Goal: Complete application form: Complete application form

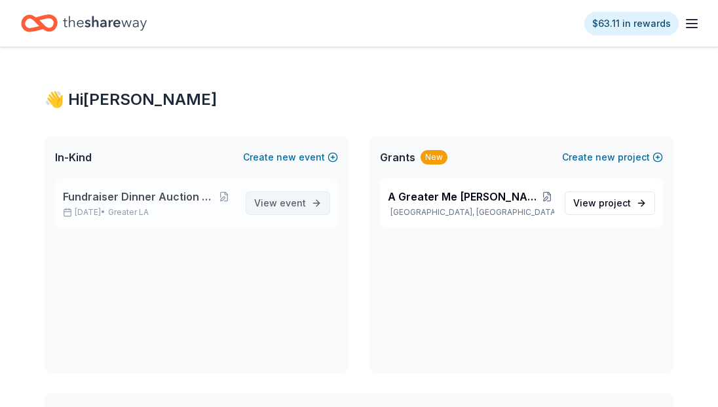
click at [287, 203] on span "event" at bounding box center [293, 202] width 26 height 11
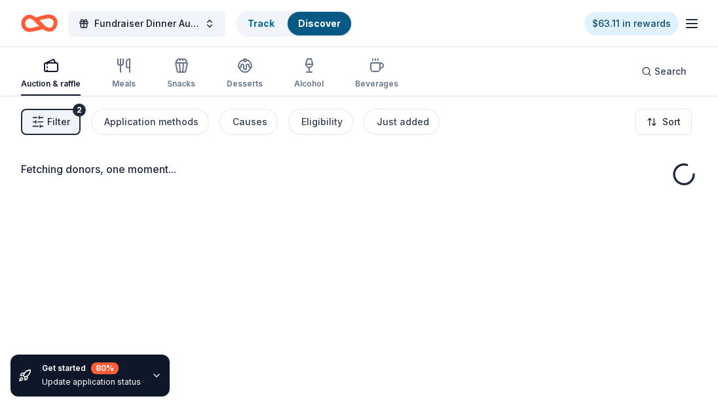
click at [287, 203] on div "Fetching donors, one moment..." at bounding box center [359, 299] width 718 height 407
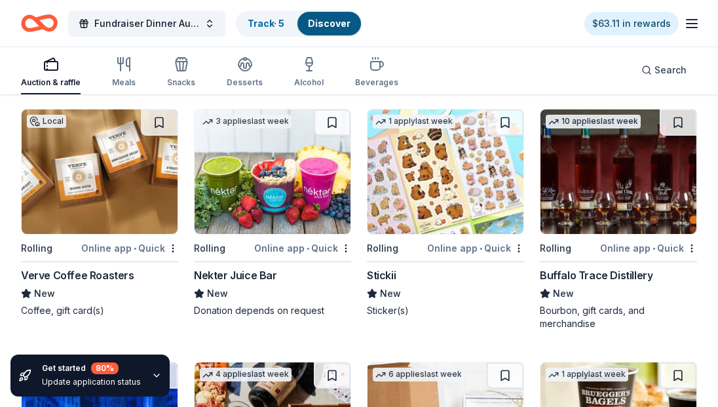
scroll to position [3888, 0]
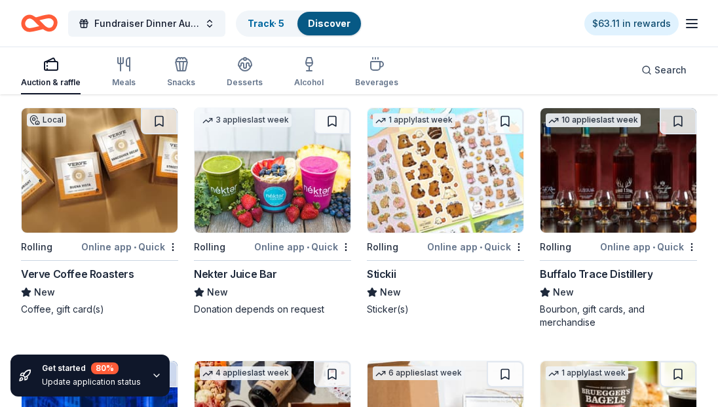
click at [289, 183] on img at bounding box center [273, 170] width 156 height 124
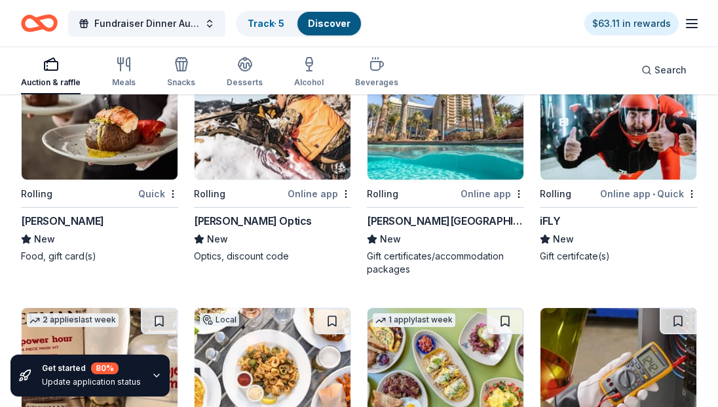
scroll to position [5418, 0]
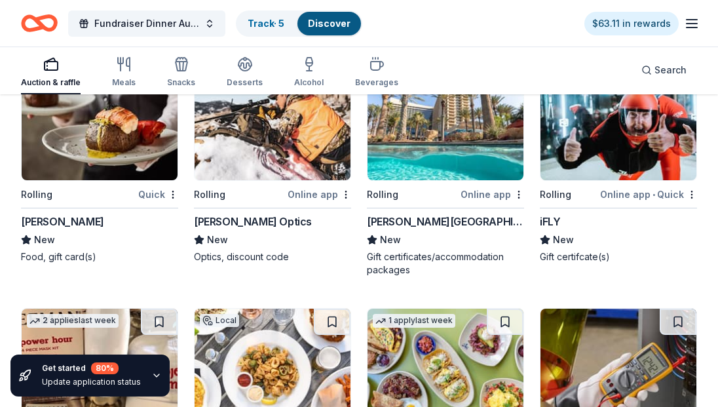
click at [647, 126] on img at bounding box center [619, 118] width 156 height 124
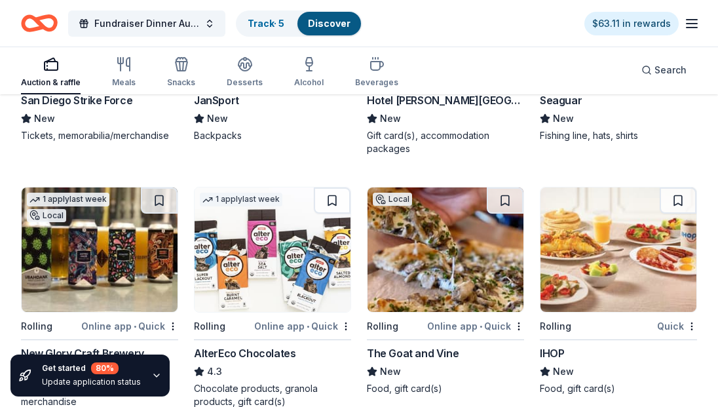
scroll to position [9128, 0]
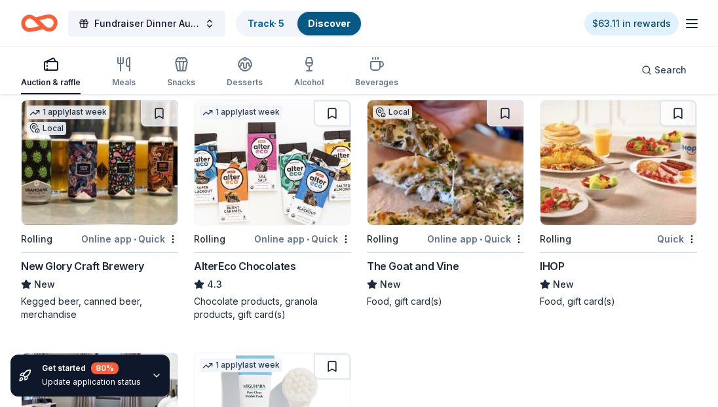
click at [603, 185] on img at bounding box center [619, 162] width 156 height 124
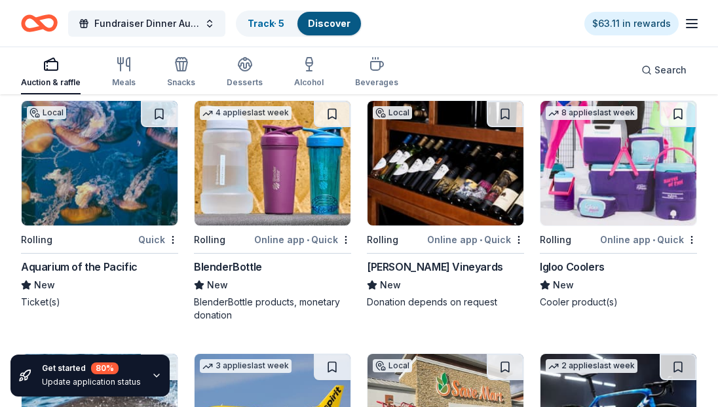
scroll to position [10120, 0]
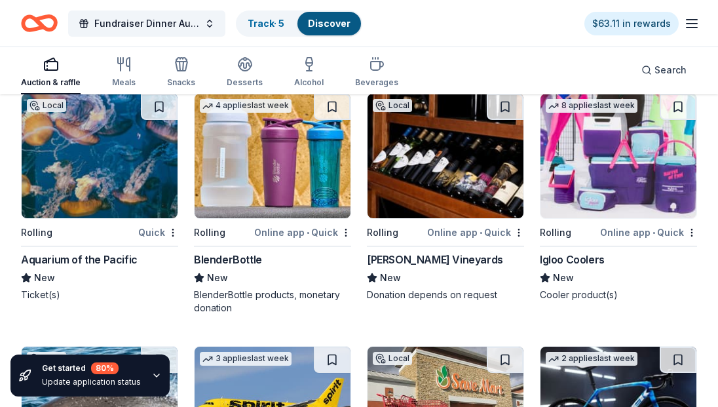
click at [76, 200] on img at bounding box center [100, 156] width 156 height 124
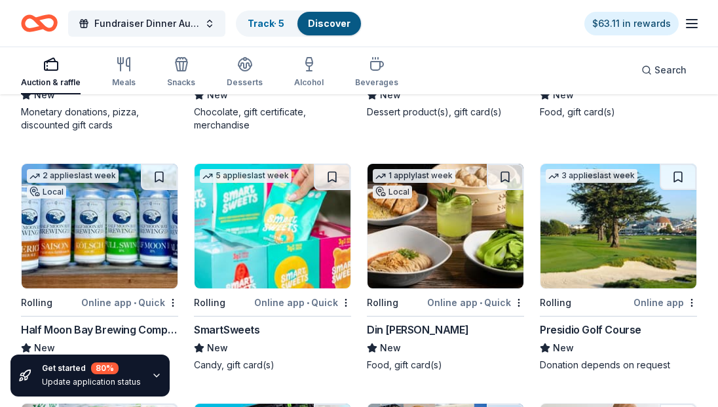
scroll to position [10883, 0]
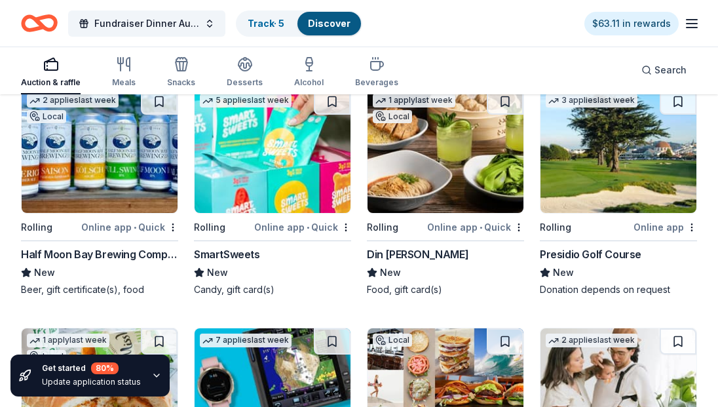
click at [630, 155] on img at bounding box center [619, 150] width 156 height 124
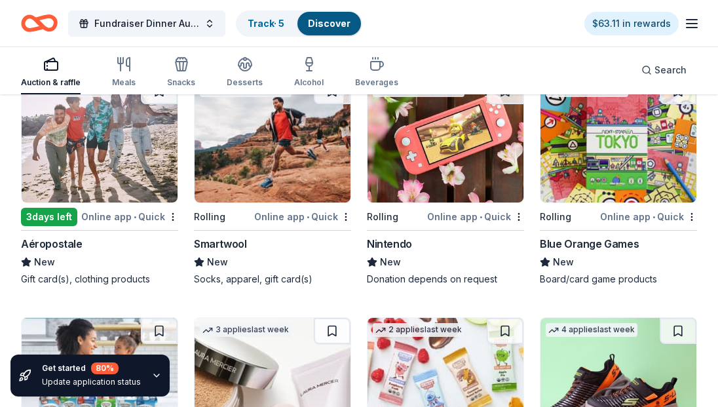
scroll to position [12313, 0]
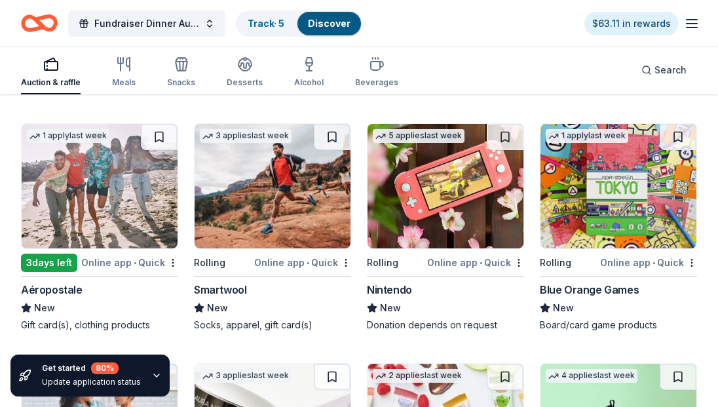
click at [399, 198] on img at bounding box center [446, 186] width 156 height 124
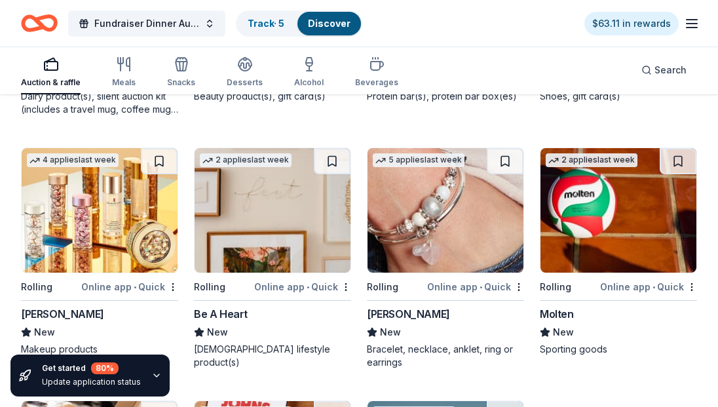
scroll to position [12763, 0]
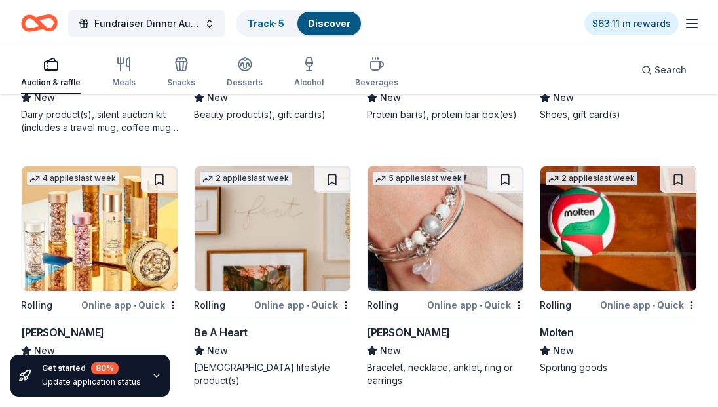
click at [607, 254] on img at bounding box center [619, 228] width 156 height 124
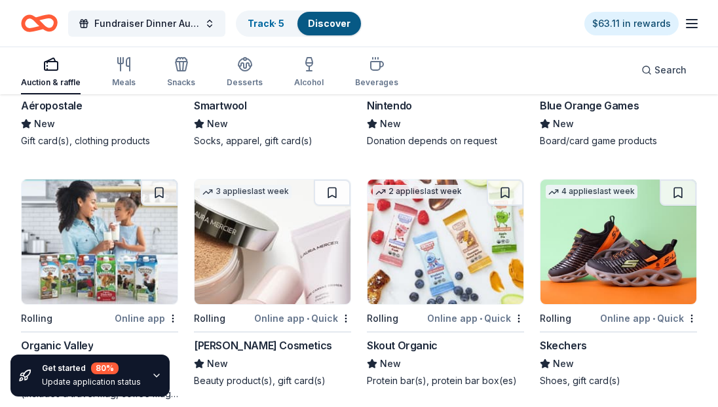
scroll to position [12479, 0]
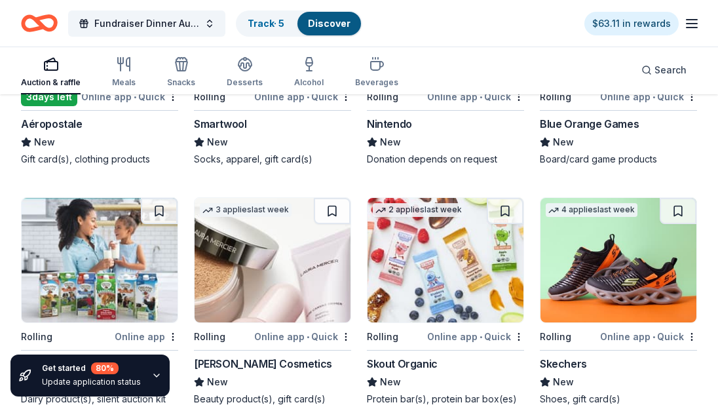
click at [309, 270] on img at bounding box center [273, 260] width 156 height 124
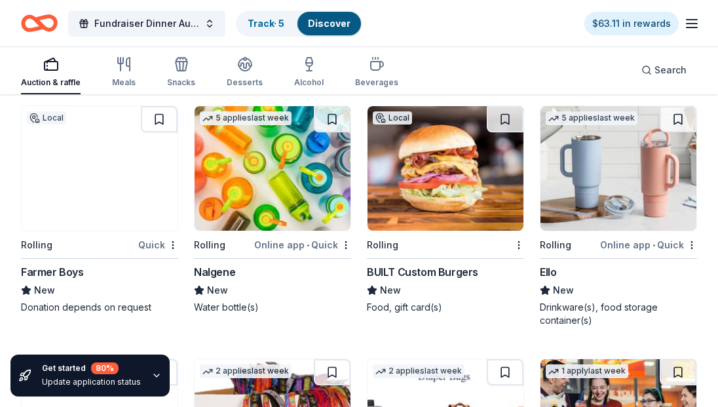
scroll to position [11349, 0]
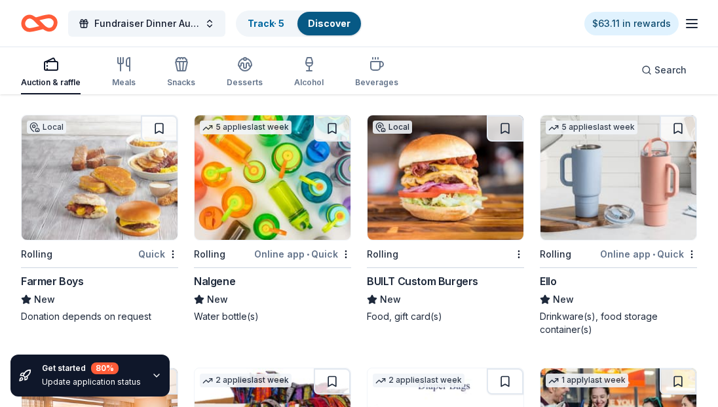
click at [675, 246] on div "Online app • Quick" at bounding box center [648, 254] width 97 height 16
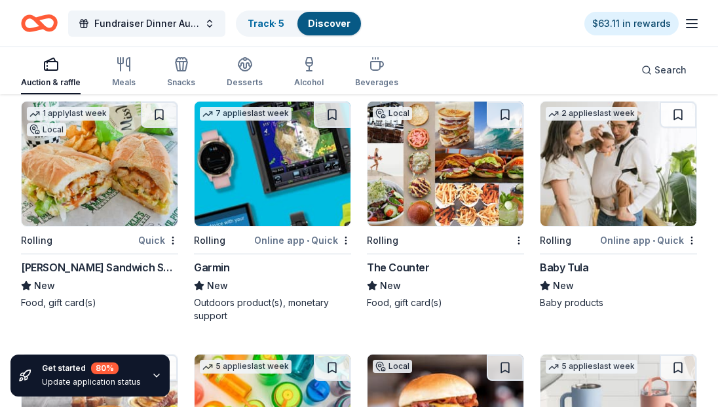
scroll to position [11064, 0]
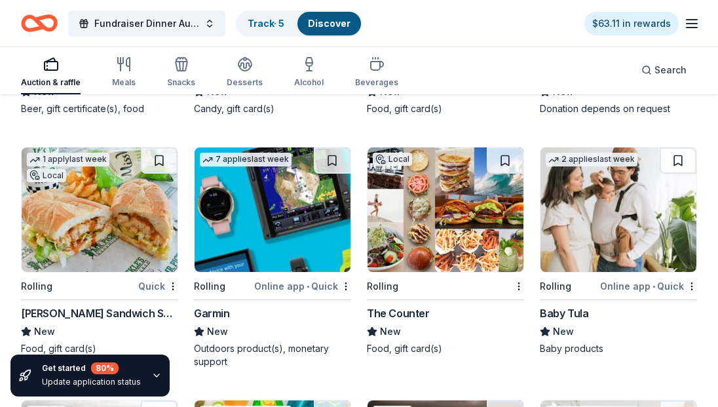
click at [290, 232] on img at bounding box center [273, 209] width 156 height 124
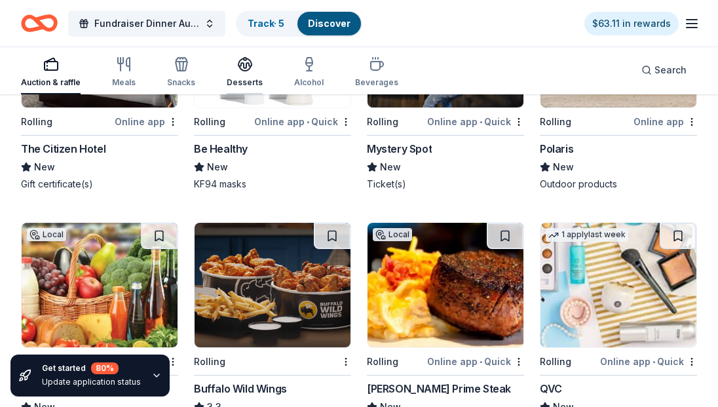
scroll to position [9513, 0]
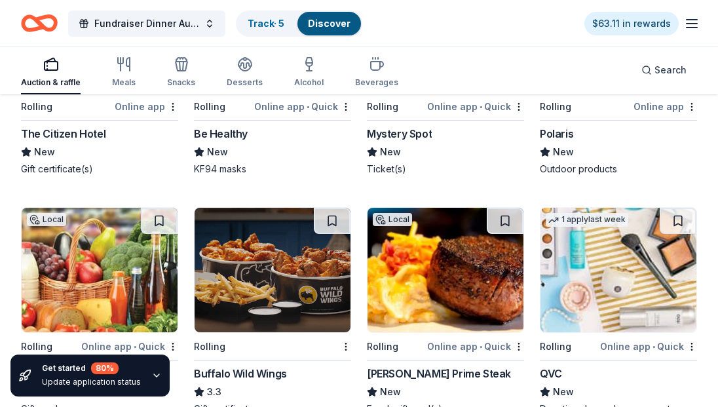
click at [582, 285] on img at bounding box center [619, 270] width 156 height 124
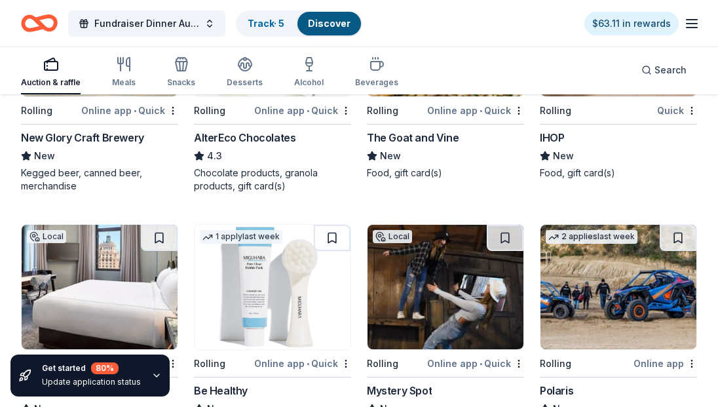
scroll to position [9229, 0]
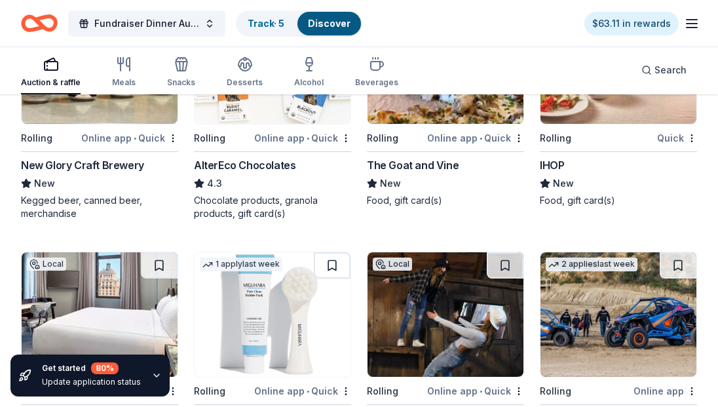
click at [632, 293] on img at bounding box center [619, 314] width 156 height 124
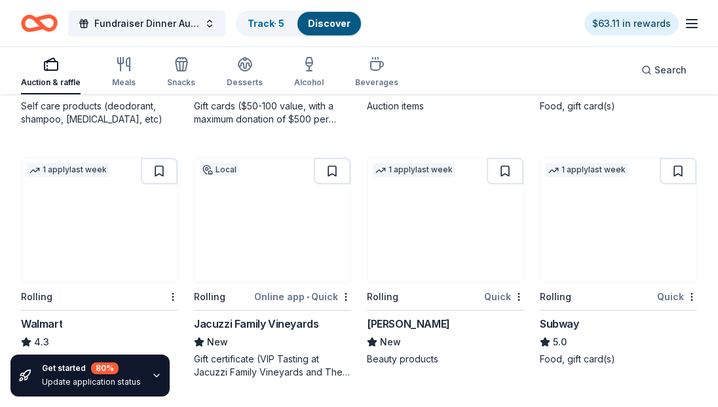
scroll to position [7796, 0]
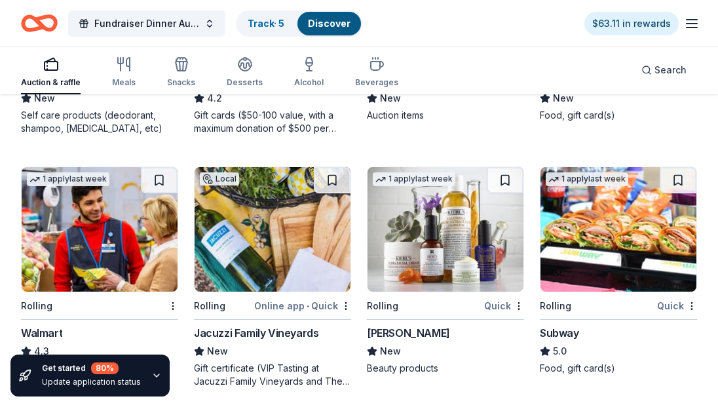
click at [485, 267] on img at bounding box center [446, 229] width 156 height 124
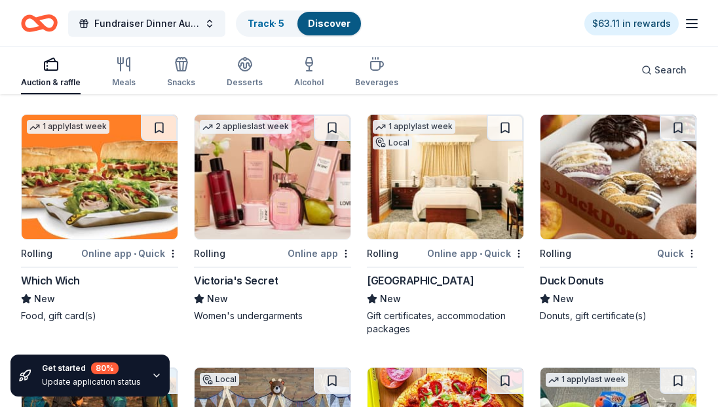
scroll to position [6832, 0]
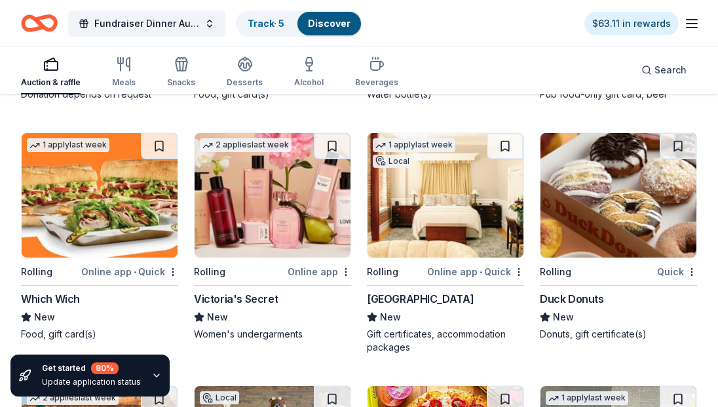
click at [453, 220] on img at bounding box center [446, 195] width 156 height 124
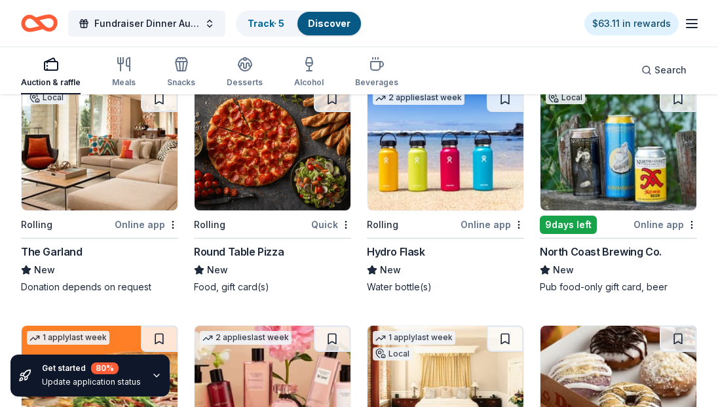
scroll to position [6556, 0]
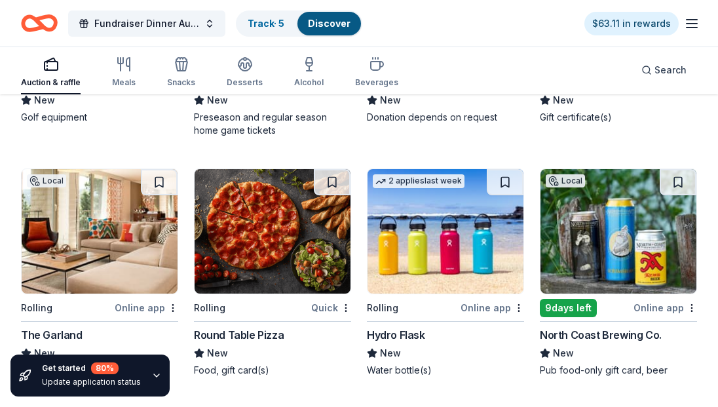
click at [162, 237] on img at bounding box center [100, 231] width 156 height 124
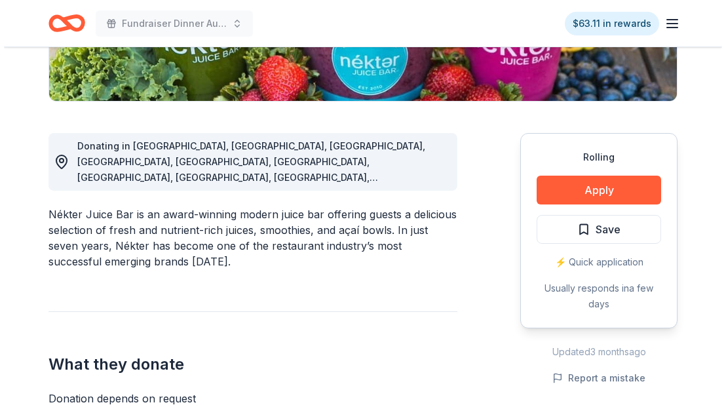
scroll to position [307, 0]
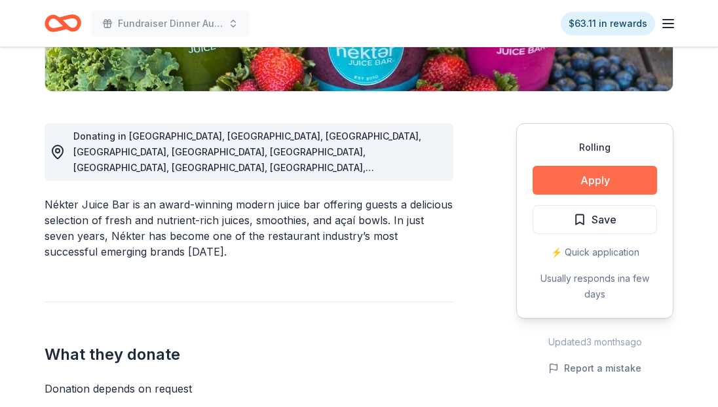
click at [555, 176] on button "Apply" at bounding box center [595, 180] width 124 height 29
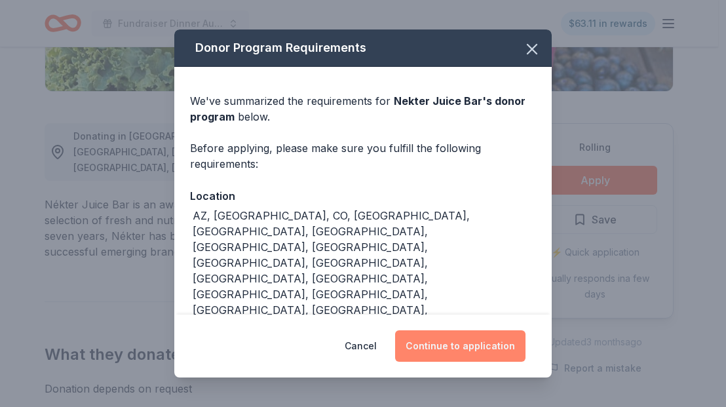
click at [429, 348] on button "Continue to application" at bounding box center [460, 345] width 130 height 31
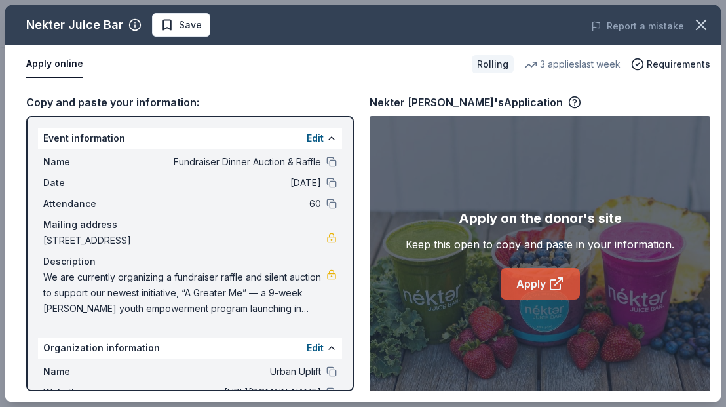
click at [536, 279] on link "Apply" at bounding box center [540, 283] width 79 height 31
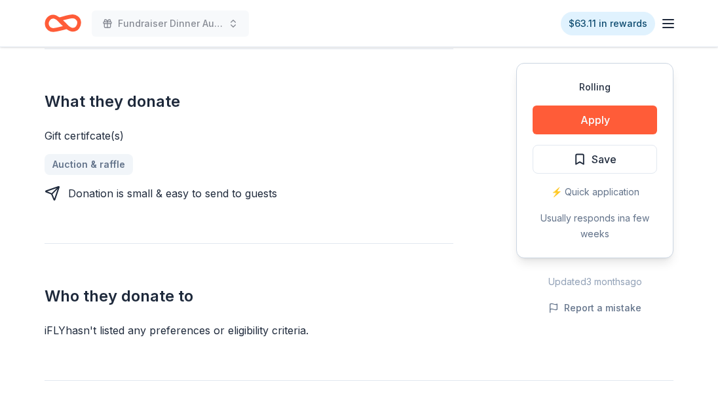
scroll to position [545, 0]
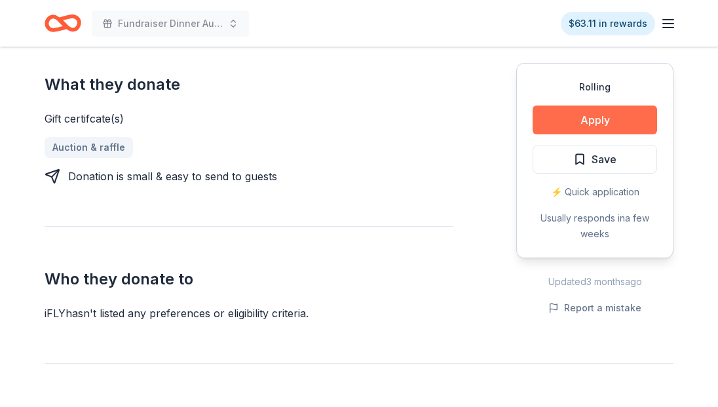
click at [573, 117] on button "Apply" at bounding box center [595, 119] width 124 height 29
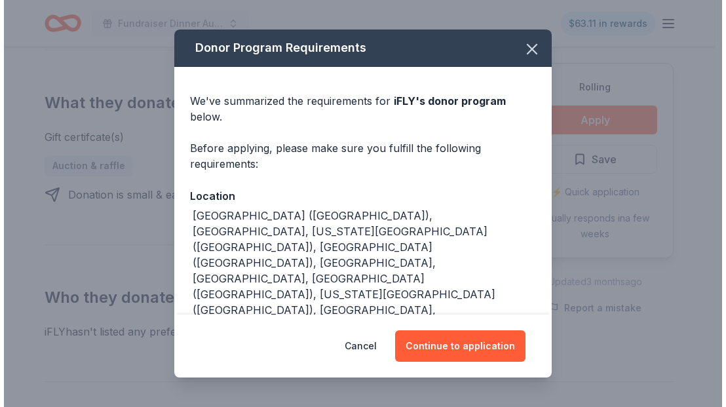
scroll to position [563, 0]
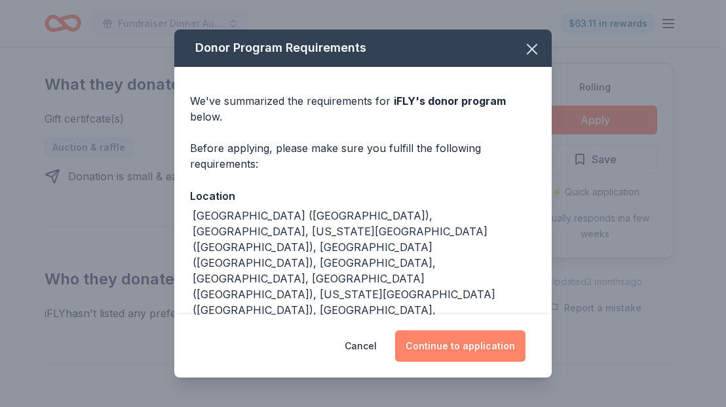
click at [462, 342] on button "Continue to application" at bounding box center [460, 345] width 130 height 31
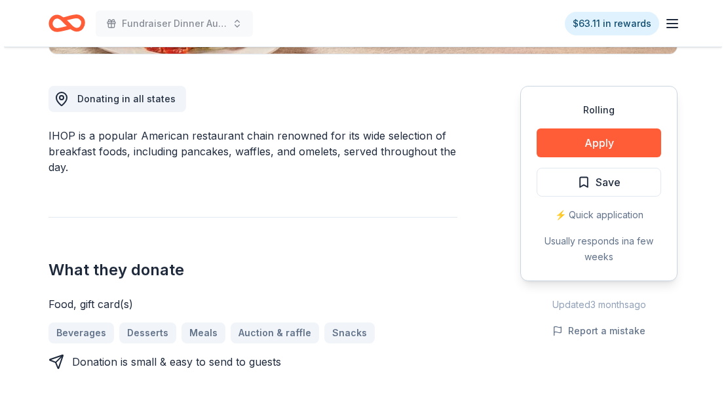
scroll to position [353, 0]
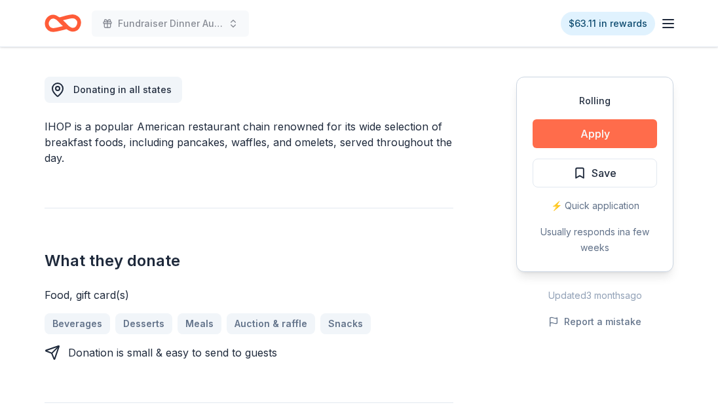
click at [554, 138] on button "Apply" at bounding box center [595, 133] width 124 height 29
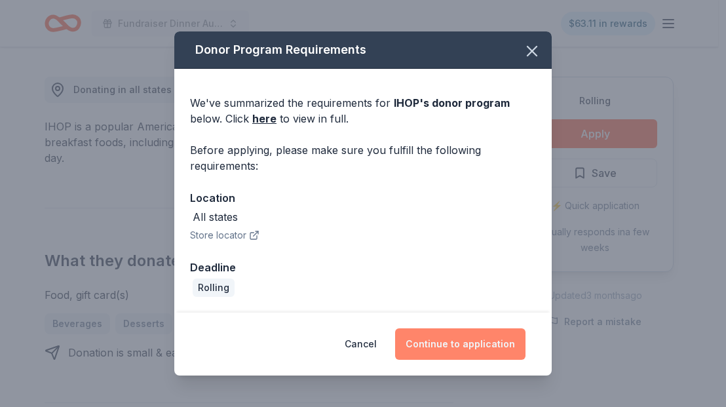
click at [464, 339] on button "Continue to application" at bounding box center [460, 343] width 130 height 31
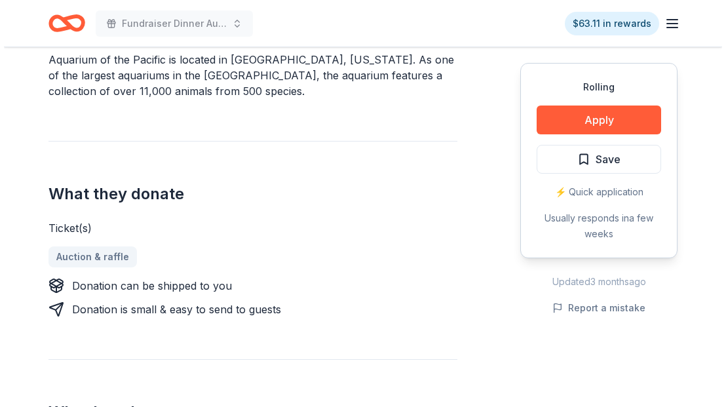
scroll to position [417, 0]
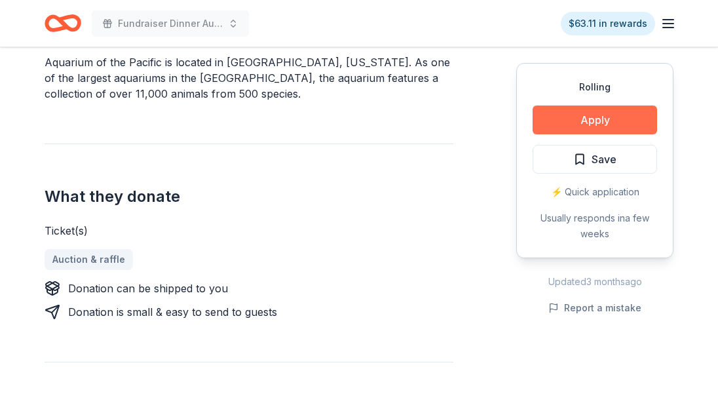
click at [599, 120] on button "Apply" at bounding box center [595, 119] width 124 height 29
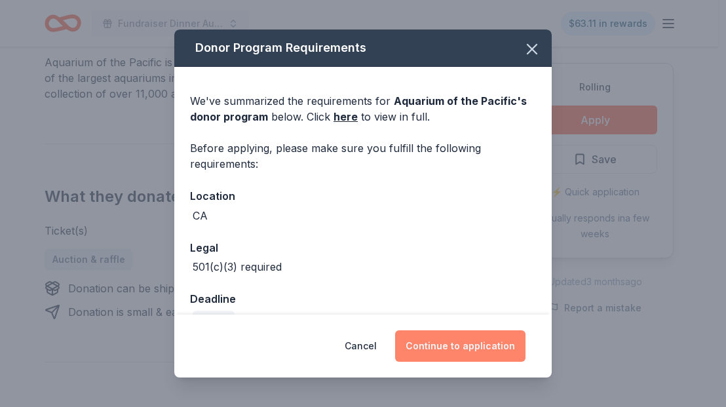
click at [476, 337] on button "Continue to application" at bounding box center [460, 345] width 130 height 31
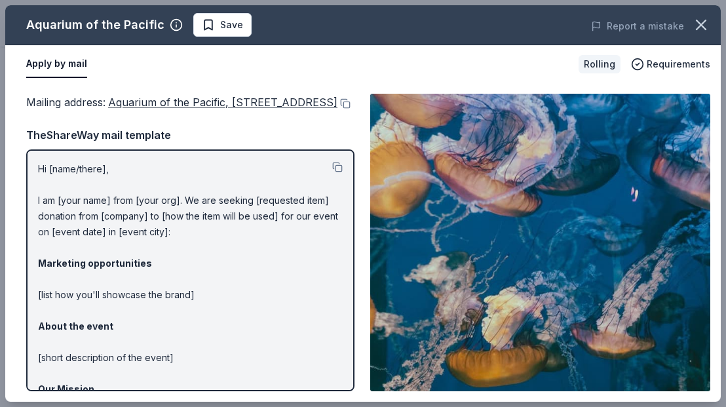
click at [326, 264] on p "Hi [name/there], I am [your name] from [your org]. We are seeking [requested it…" at bounding box center [190, 342] width 305 height 362
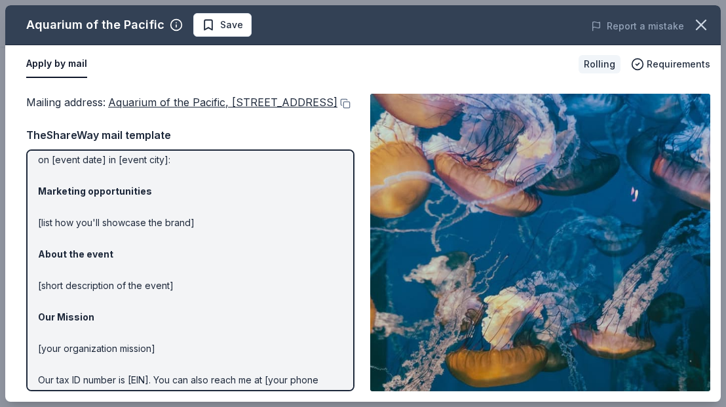
scroll to position [0, 0]
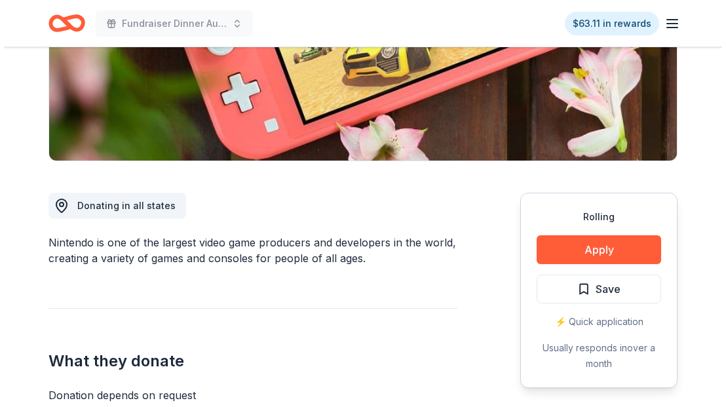
scroll to position [242, 0]
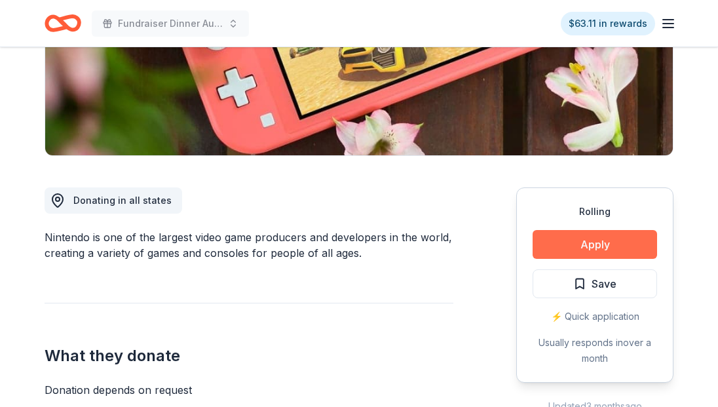
click at [573, 246] on button "Apply" at bounding box center [595, 244] width 124 height 29
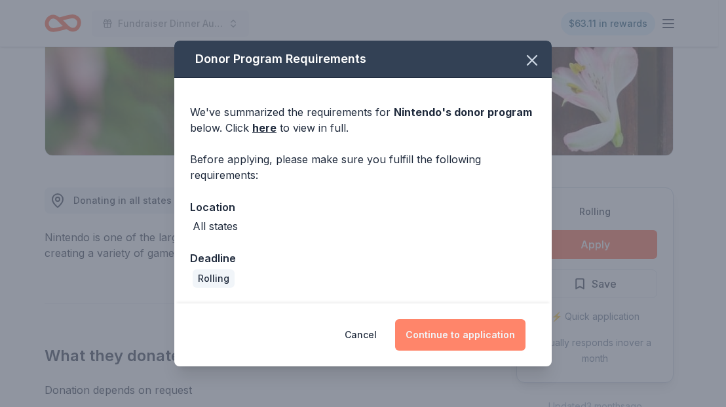
click at [449, 335] on button "Continue to application" at bounding box center [460, 334] width 130 height 31
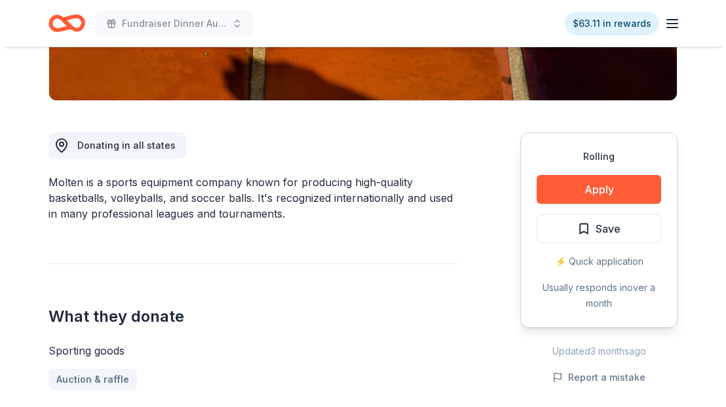
scroll to position [311, 0]
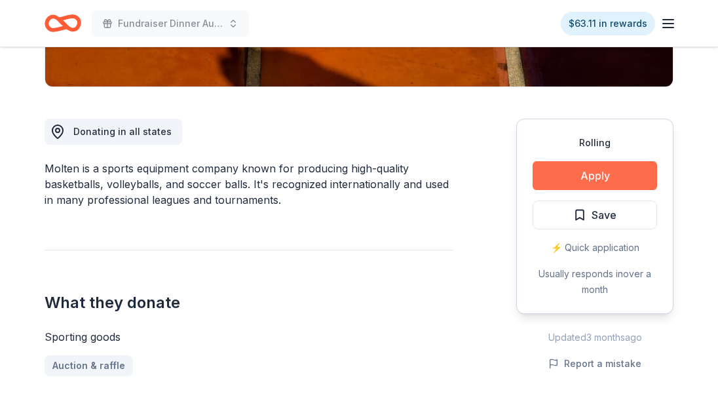
click at [569, 182] on button "Apply" at bounding box center [595, 175] width 124 height 29
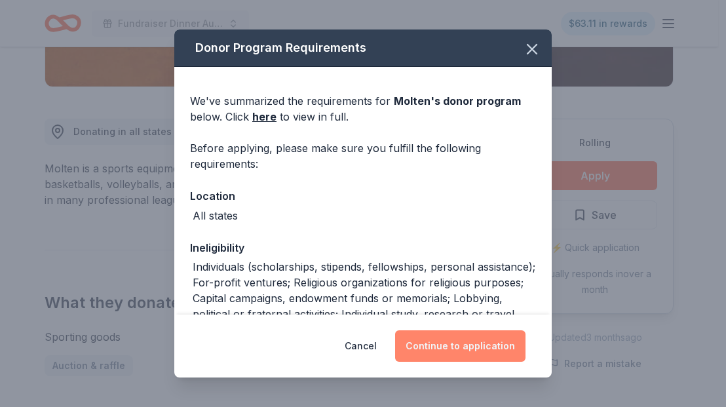
click at [470, 339] on button "Continue to application" at bounding box center [460, 345] width 130 height 31
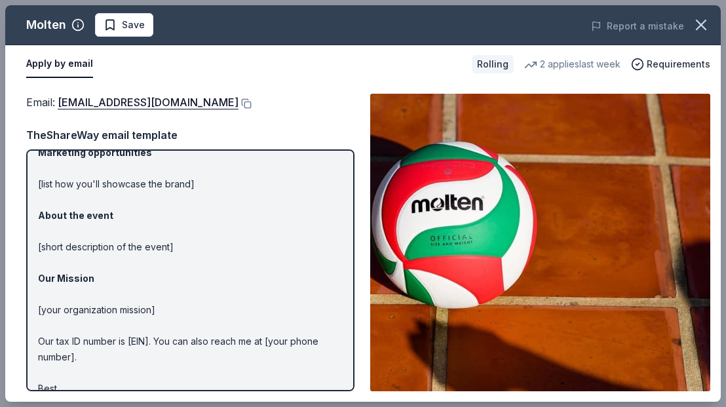
scroll to position [127, 0]
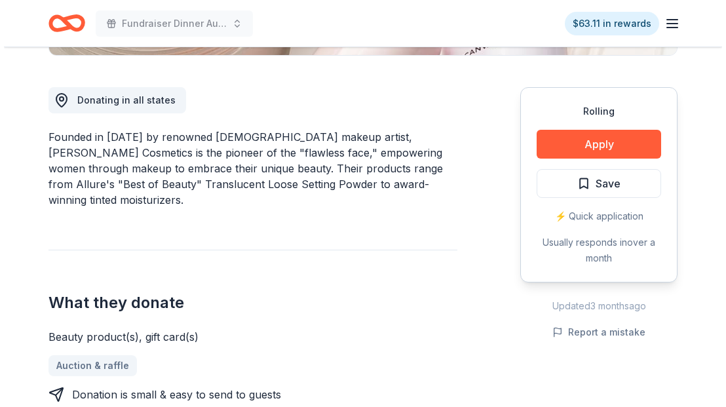
scroll to position [341, 0]
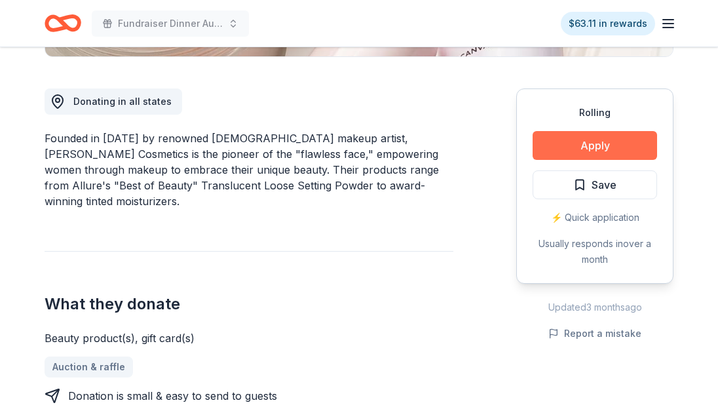
click at [564, 134] on button "Apply" at bounding box center [595, 145] width 124 height 29
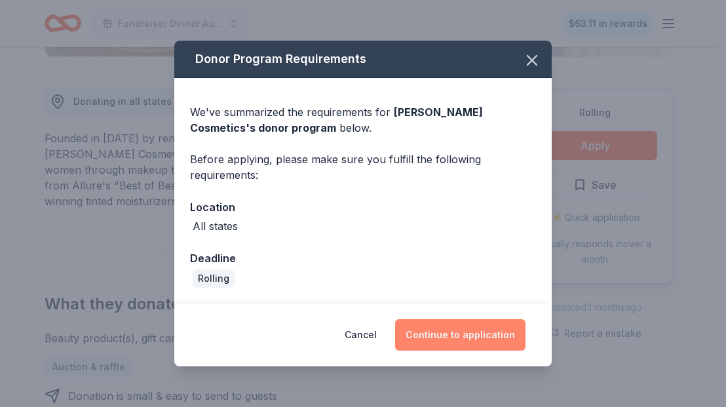
click at [449, 327] on button "Continue to application" at bounding box center [460, 334] width 130 height 31
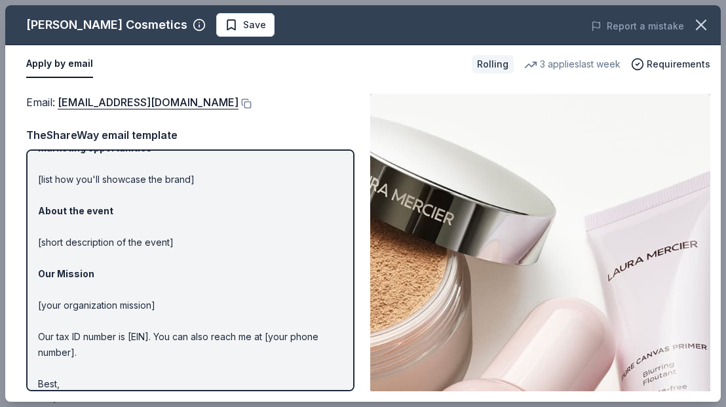
scroll to position [0, 0]
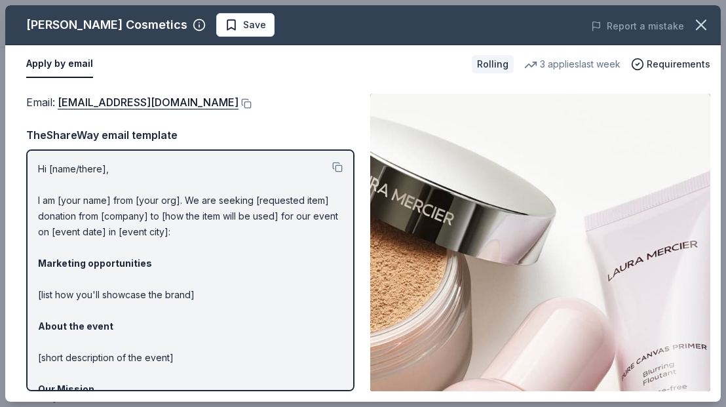
drag, startPoint x: 26, startPoint y: 96, endPoint x: 158, endPoint y: 208, distance: 173.0
click at [158, 208] on div "Email : [EMAIL_ADDRESS][DOMAIN_NAME] Email : [EMAIL_ADDRESS][DOMAIN_NAME] TheSh…" at bounding box center [362, 242] width 715 height 318
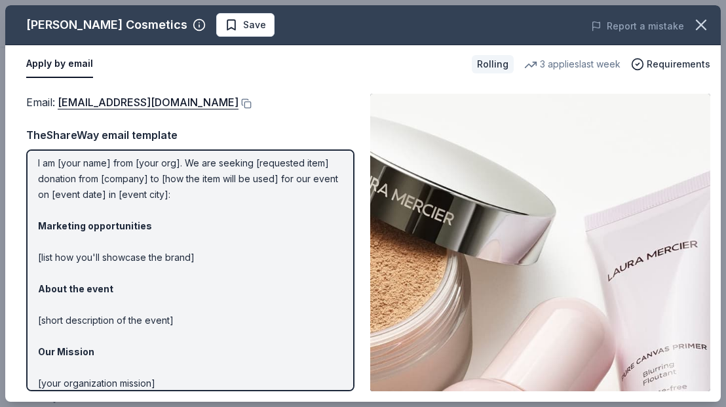
scroll to position [37, 0]
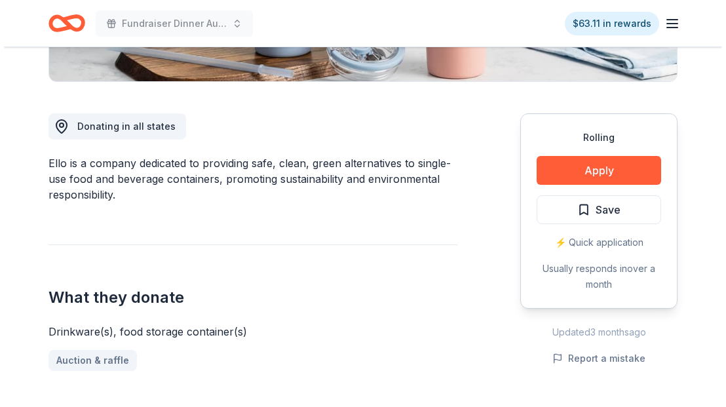
scroll to position [324, 0]
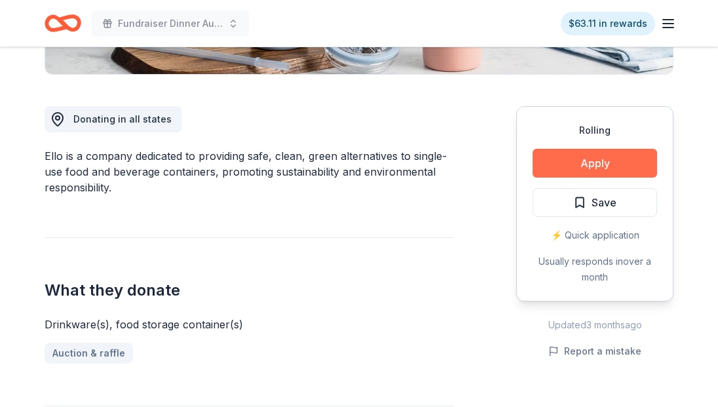
click at [583, 152] on button "Apply" at bounding box center [595, 163] width 124 height 29
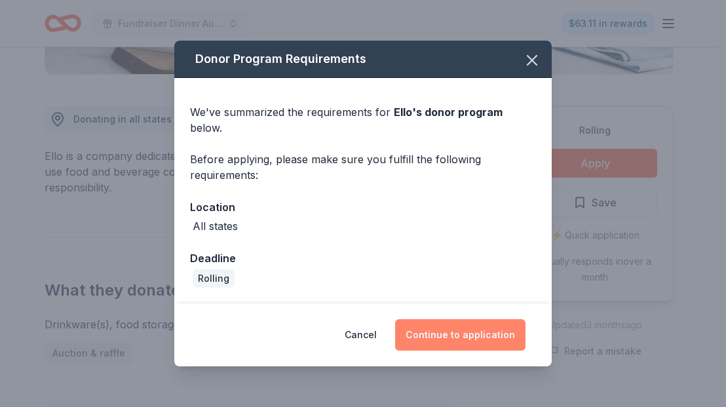
click at [445, 334] on button "Continue to application" at bounding box center [460, 334] width 130 height 31
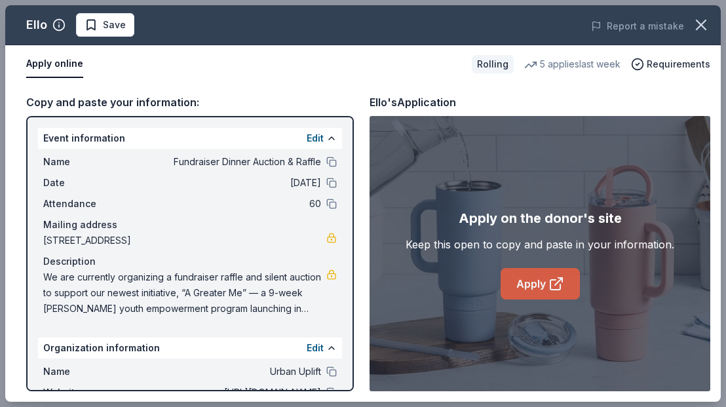
click at [516, 292] on link "Apply" at bounding box center [540, 283] width 79 height 31
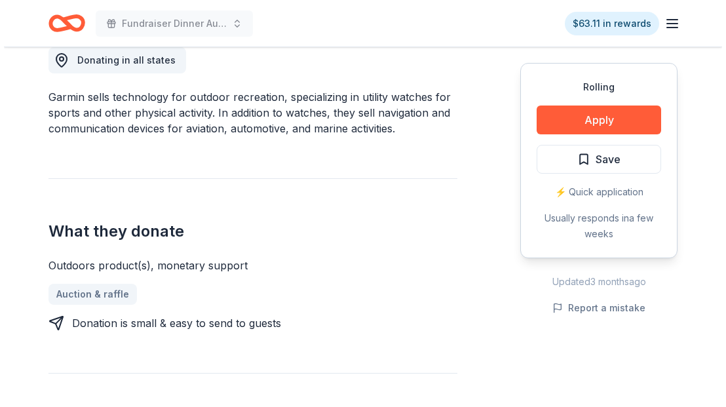
scroll to position [387, 0]
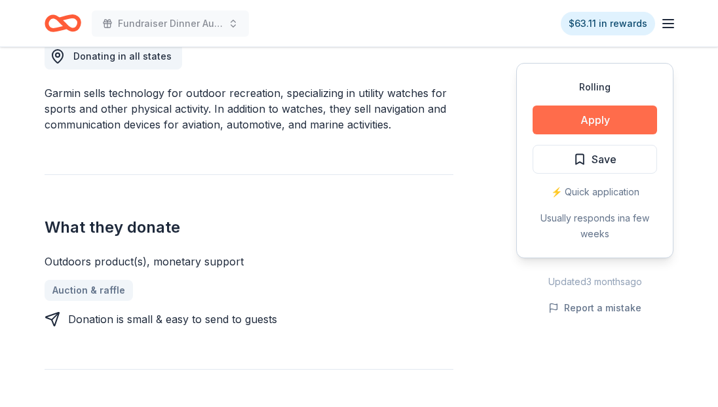
click at [594, 124] on button "Apply" at bounding box center [595, 119] width 124 height 29
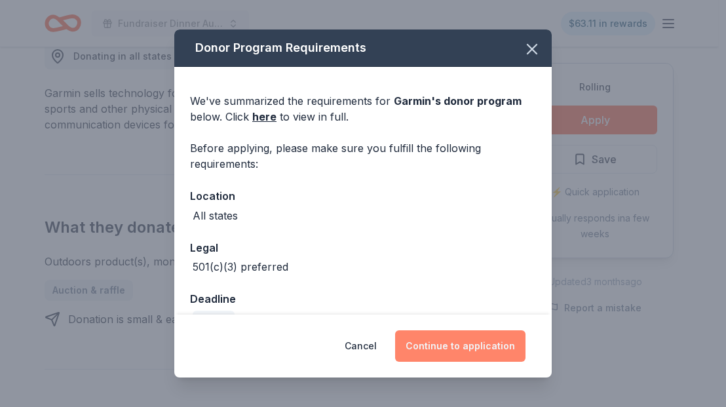
click at [455, 339] on button "Continue to application" at bounding box center [460, 345] width 130 height 31
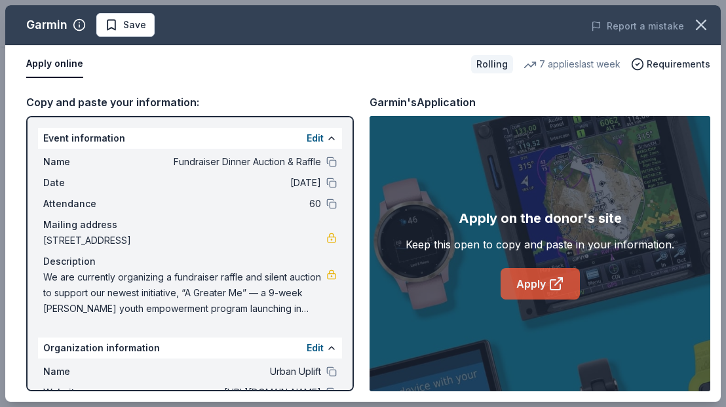
click at [554, 286] on icon at bounding box center [556, 284] width 16 height 16
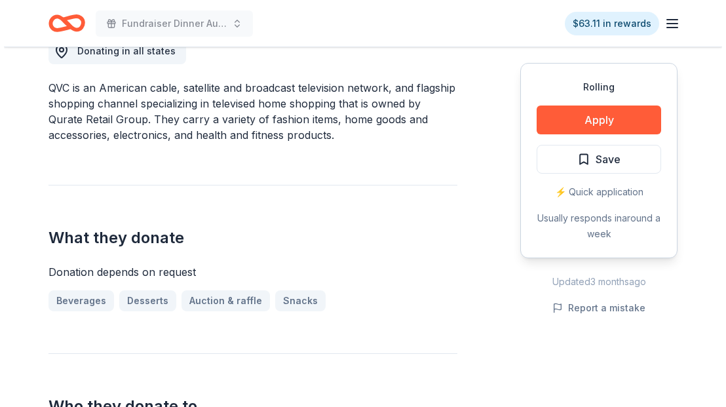
scroll to position [394, 0]
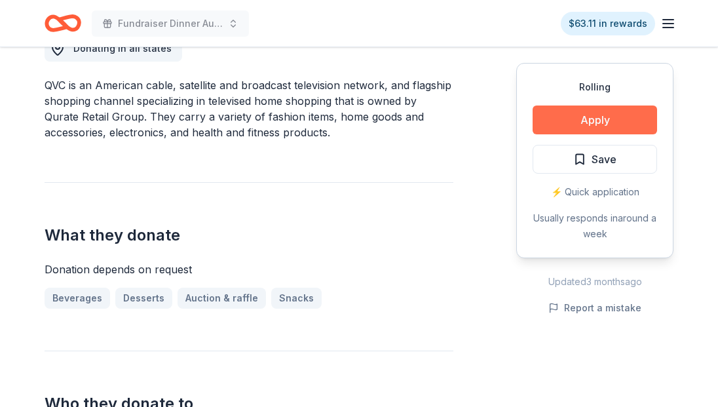
click at [571, 115] on button "Apply" at bounding box center [595, 119] width 124 height 29
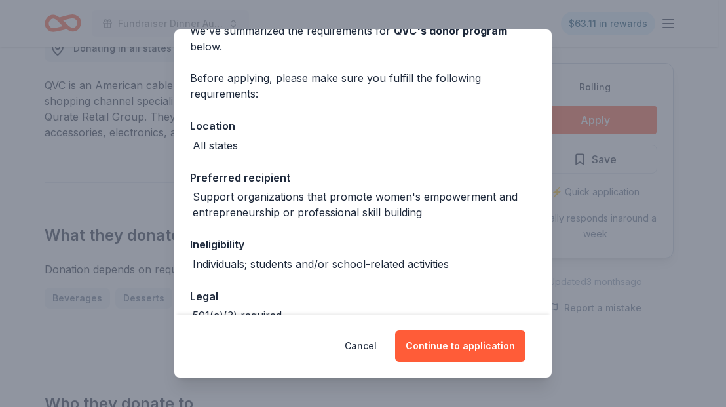
scroll to position [148, 0]
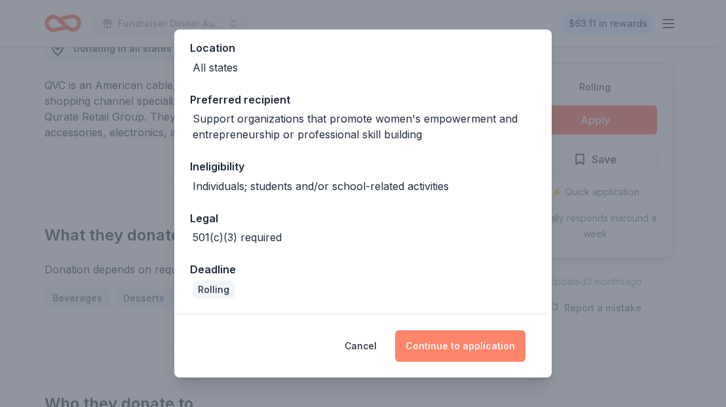
click at [455, 349] on button "Continue to application" at bounding box center [460, 345] width 130 height 31
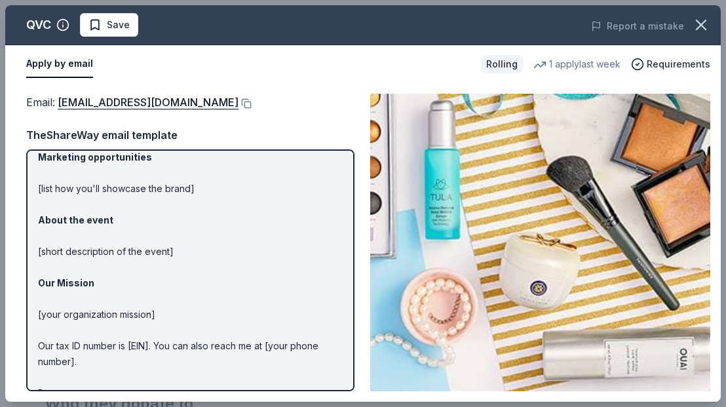
scroll to position [0, 0]
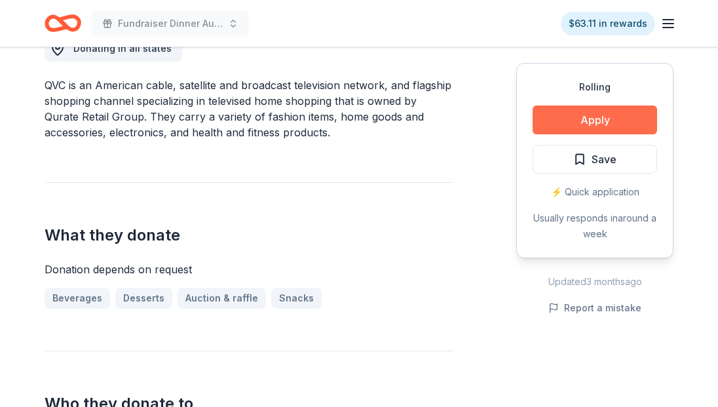
click at [602, 121] on button "Apply" at bounding box center [595, 119] width 124 height 29
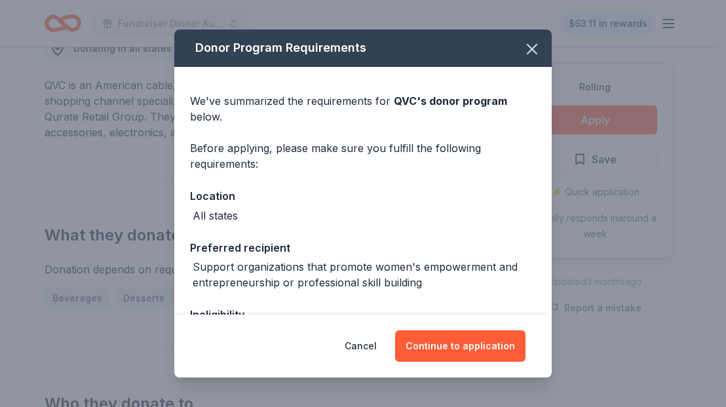
click at [466, 362] on div "Cancel Continue to application" at bounding box center [362, 345] width 377 height 63
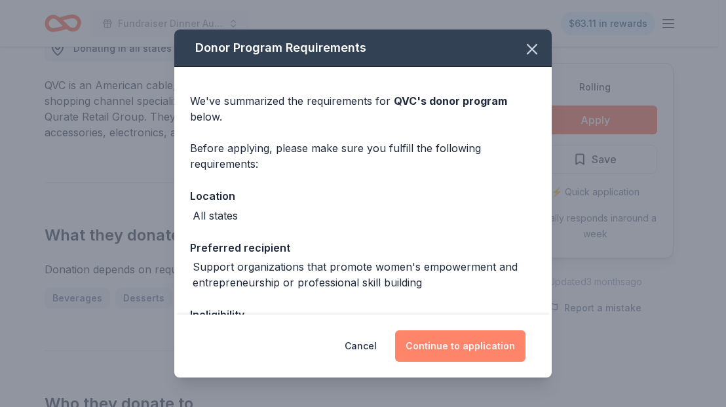
click at [467, 349] on button "Continue to application" at bounding box center [460, 345] width 130 height 31
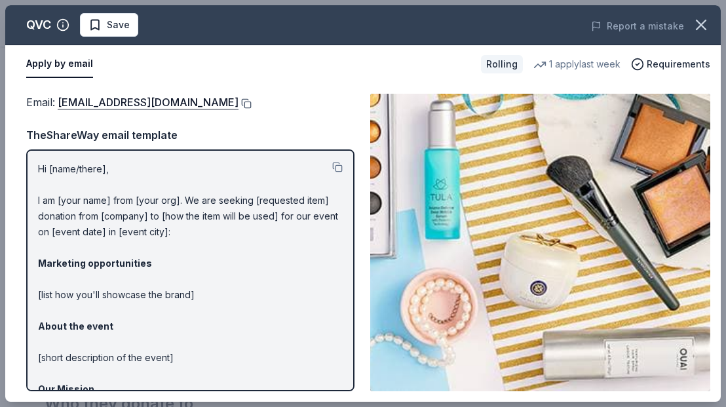
click at [238, 105] on button at bounding box center [244, 103] width 13 height 10
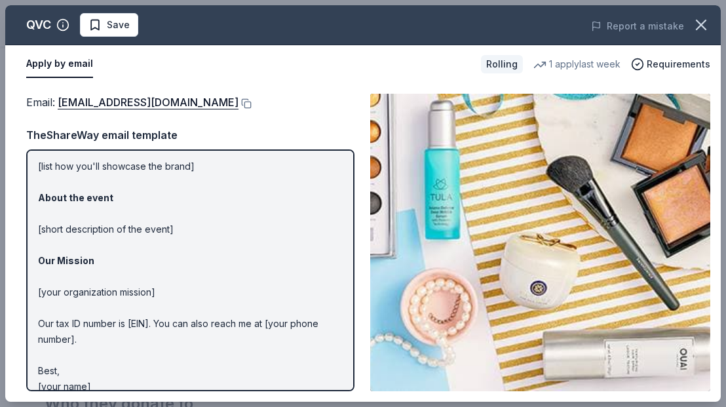
scroll to position [143, 0]
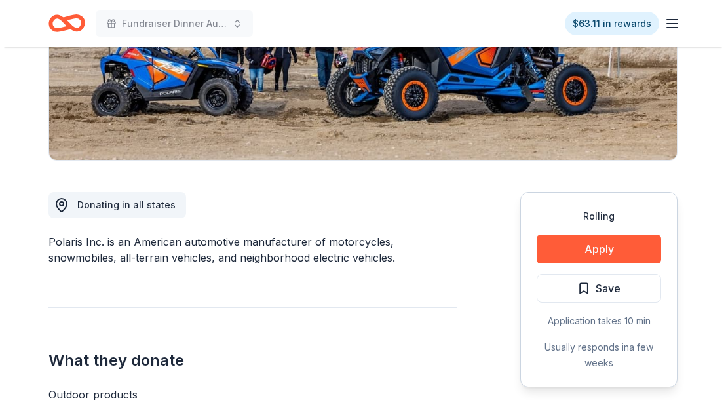
scroll to position [236, 0]
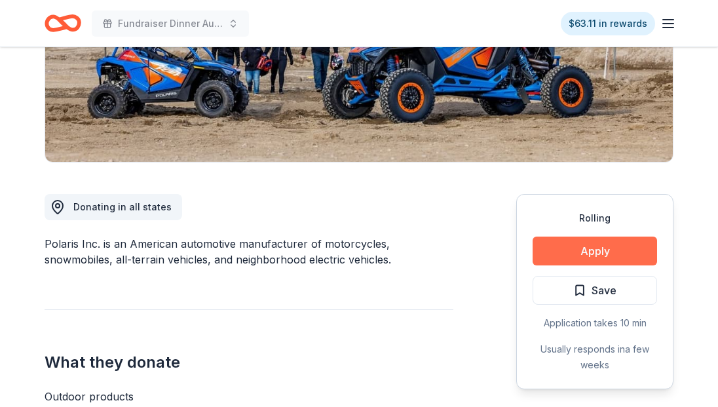
click at [571, 246] on button "Apply" at bounding box center [595, 251] width 124 height 29
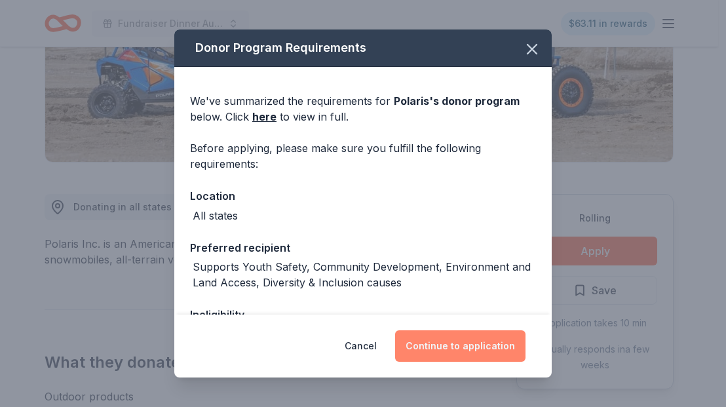
click at [437, 339] on button "Continue to application" at bounding box center [460, 345] width 130 height 31
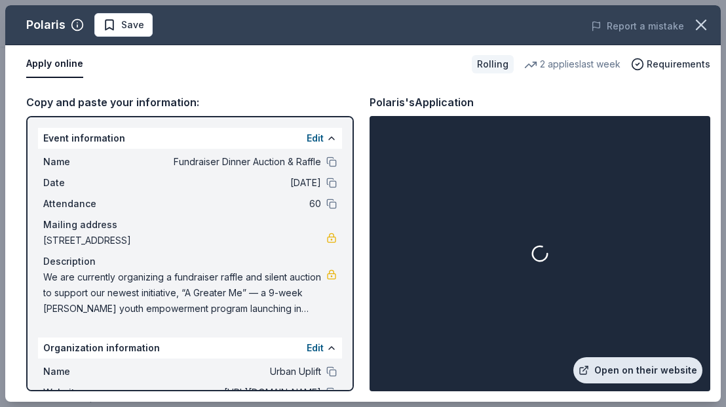
click at [618, 370] on link "Open on their website" at bounding box center [637, 370] width 129 height 26
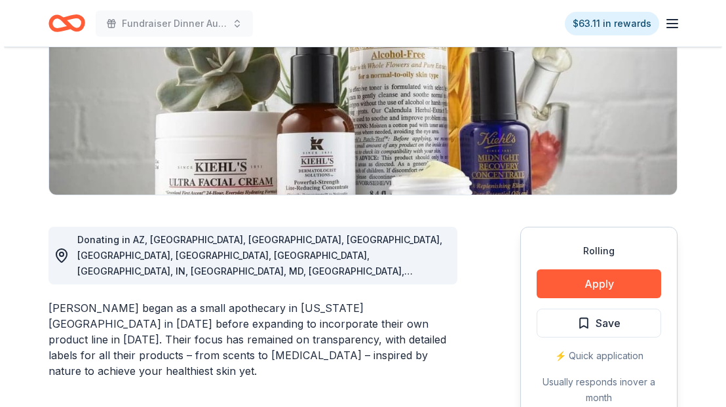
scroll to position [278, 0]
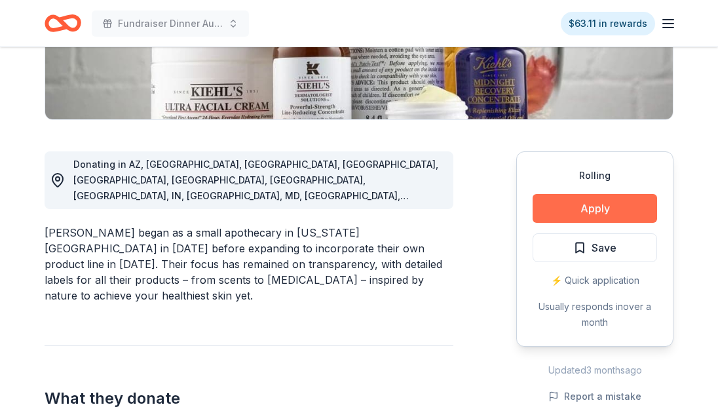
click at [569, 209] on button "Apply" at bounding box center [595, 208] width 124 height 29
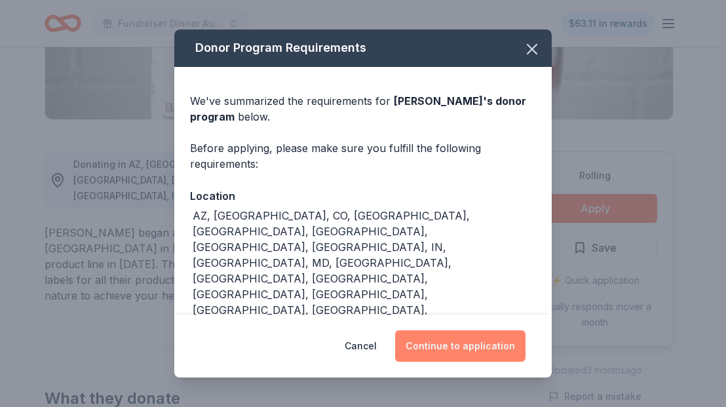
click at [453, 345] on button "Continue to application" at bounding box center [460, 345] width 130 height 31
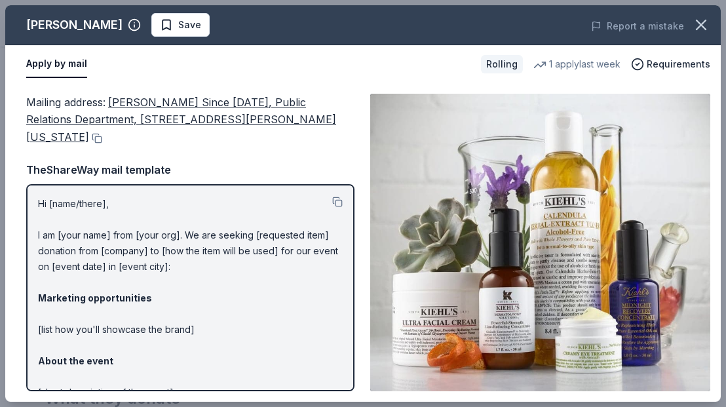
drag, startPoint x: 269, startPoint y: 117, endPoint x: 193, endPoint y: 96, distance: 78.2
click at [193, 96] on div "Mailing address : Kiehl's Since 1851, Public Relations Department, 435 Hudson S…" at bounding box center [190, 120] width 328 height 52
click at [102, 133] on button at bounding box center [95, 138] width 13 height 10
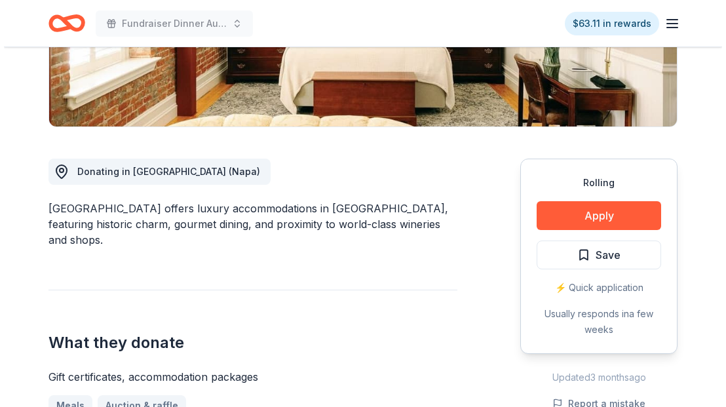
scroll to position [273, 0]
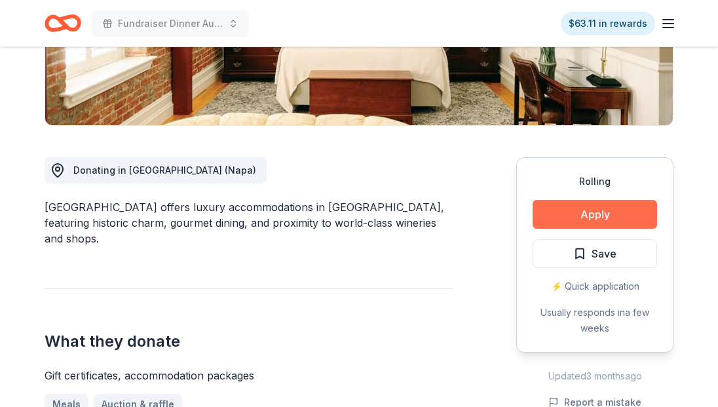
click at [611, 212] on button "Apply" at bounding box center [595, 214] width 124 height 29
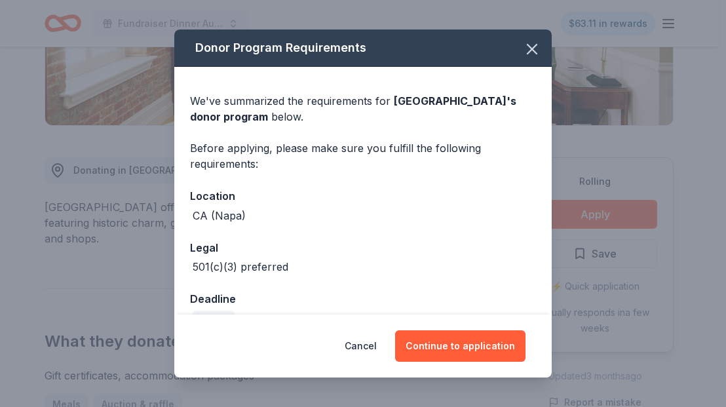
scroll to position [30, 0]
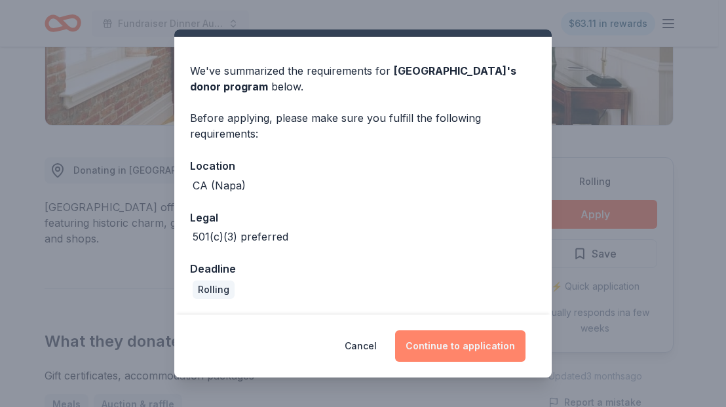
click at [455, 348] on button "Continue to application" at bounding box center [460, 345] width 130 height 31
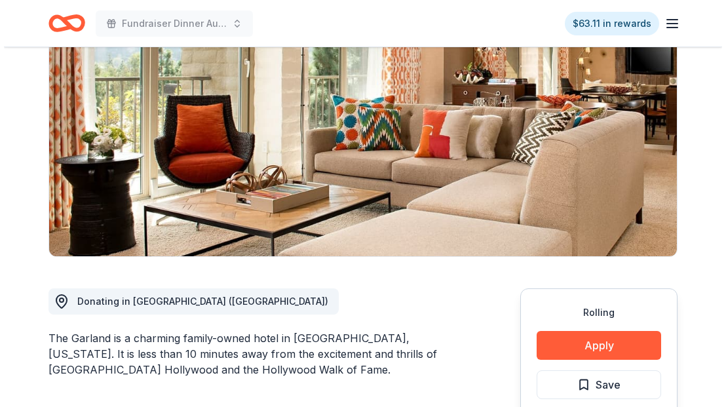
scroll to position [288, 0]
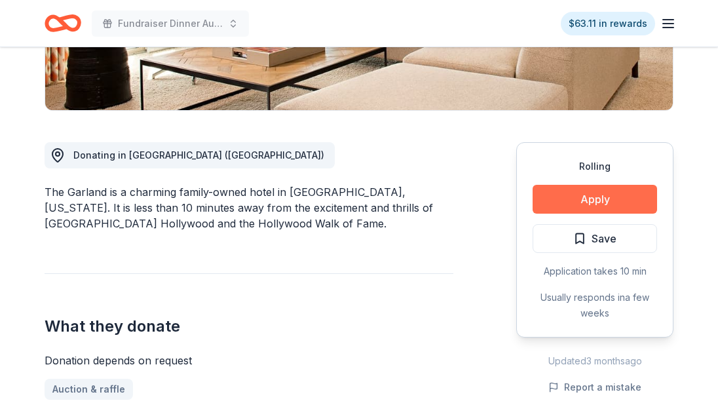
click at [578, 201] on button "Apply" at bounding box center [595, 199] width 124 height 29
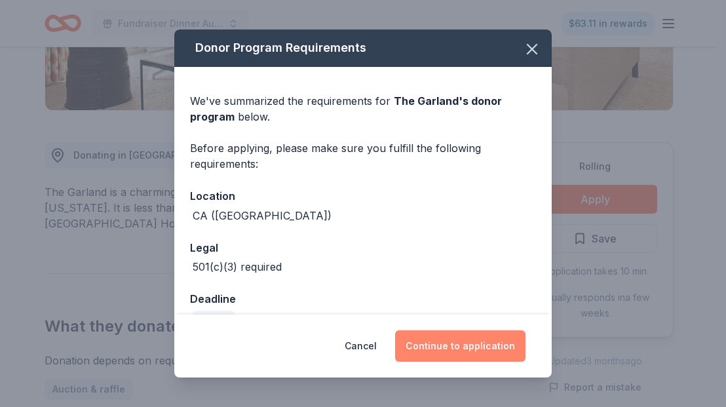
click at [437, 351] on button "Continue to application" at bounding box center [460, 345] width 130 height 31
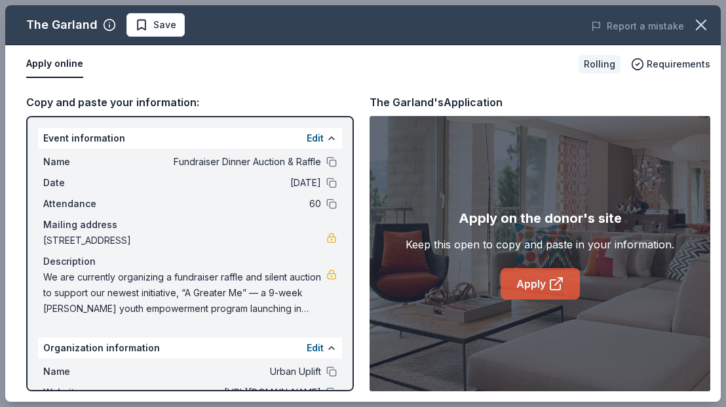
click at [526, 282] on link "Apply" at bounding box center [540, 283] width 79 height 31
